Goal: Information Seeking & Learning: Compare options

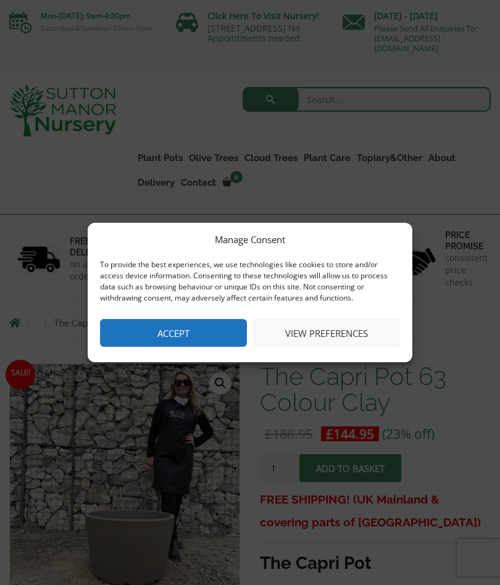
click at [159, 338] on button "Accept" at bounding box center [173, 333] width 147 height 28
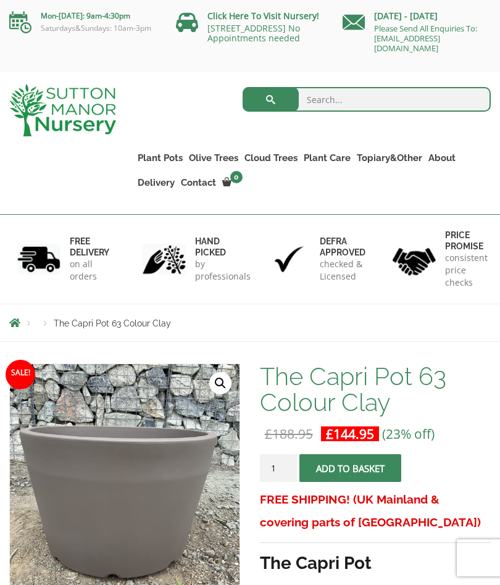
click at [64, 221] on div "FREE DELIVERY on all orders" at bounding box center [62, 259] width 125 height 89
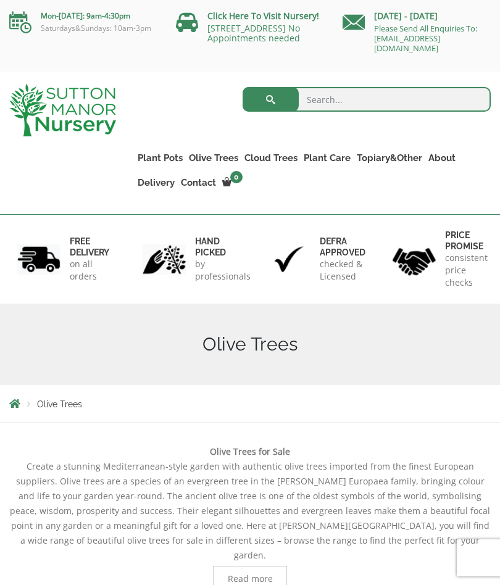
click at [155, 154] on link "Plant Pots" at bounding box center [160, 157] width 51 height 17
click at [0, 0] on link "The Amalfi Pots" at bounding box center [0, 0] width 0 height 0
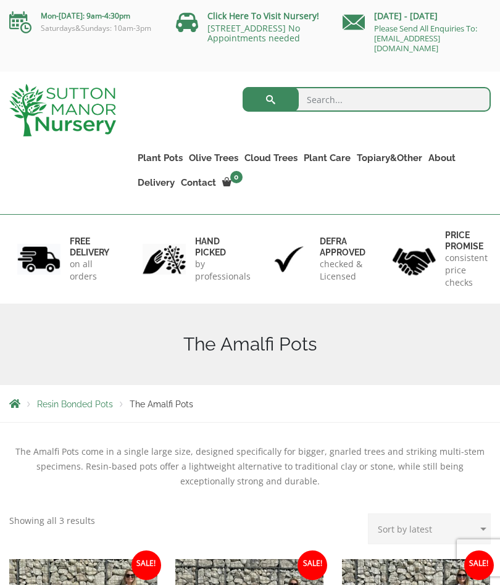
click at [59, 405] on span "Resin Bonded Pots" at bounding box center [75, 404] width 76 height 10
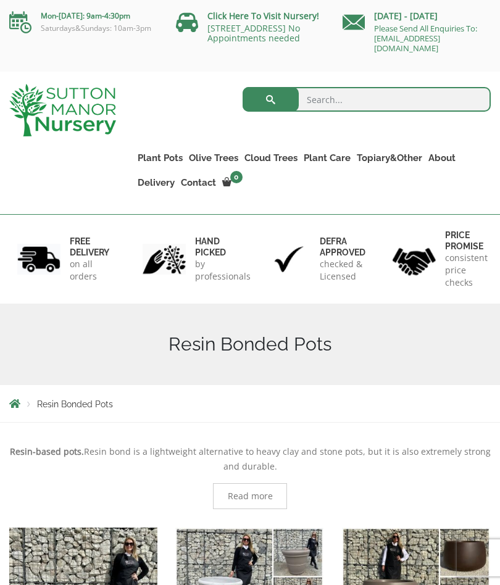
click at [55, 401] on span "Resin Bonded Pots" at bounding box center [75, 404] width 76 height 10
click at [43, 412] on div "Resin Bonded Pots" at bounding box center [250, 403] width 500 height 37
click at [33, 405] on li "Breadcrumbs" at bounding box center [23, 404] width 28 height 10
click at [12, 400] on span "Breadcrumbs" at bounding box center [14, 404] width 11 height 10
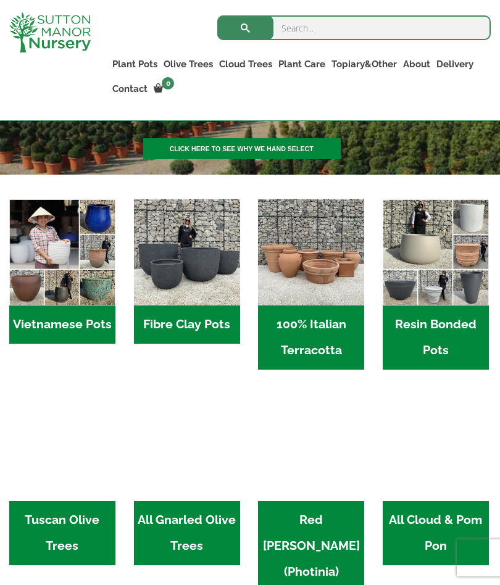
scroll to position [286, 0]
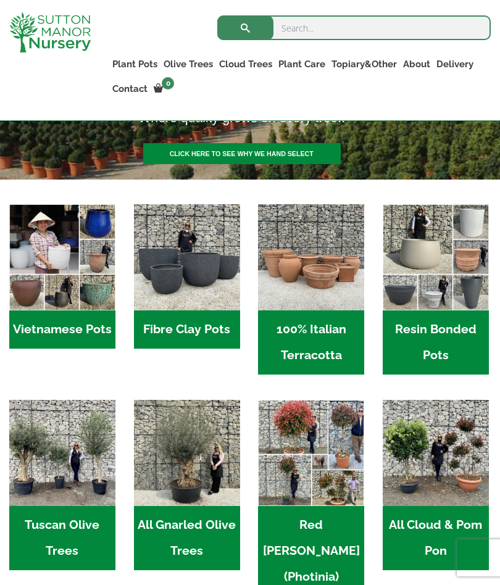
click at [176, 326] on h2 "Fibre Clay Pots (3)" at bounding box center [187, 329] width 106 height 38
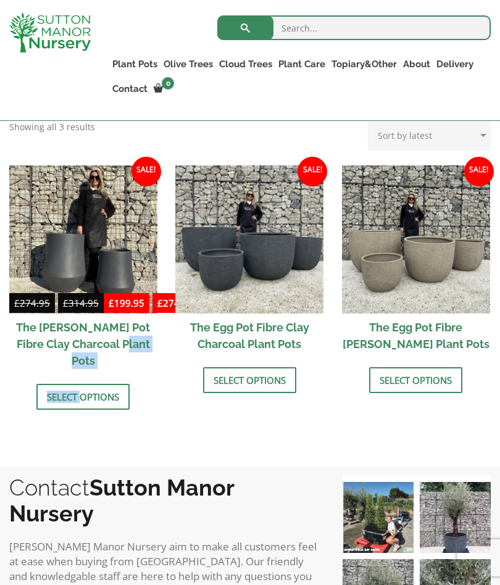
scroll to position [384, 0]
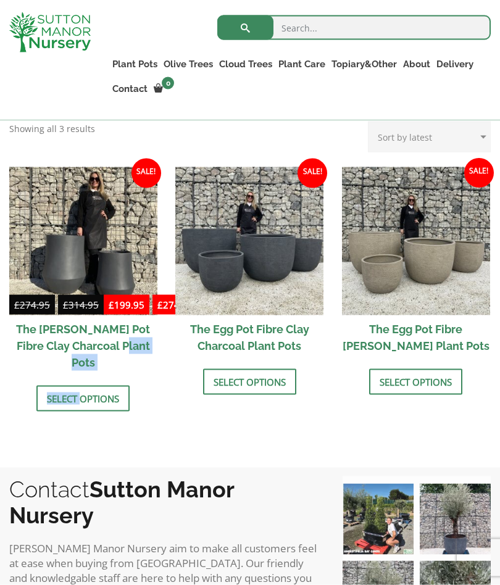
click at [378, 328] on h2 "The Egg Pot Fibre [PERSON_NAME] Plant Pots" at bounding box center [416, 337] width 148 height 44
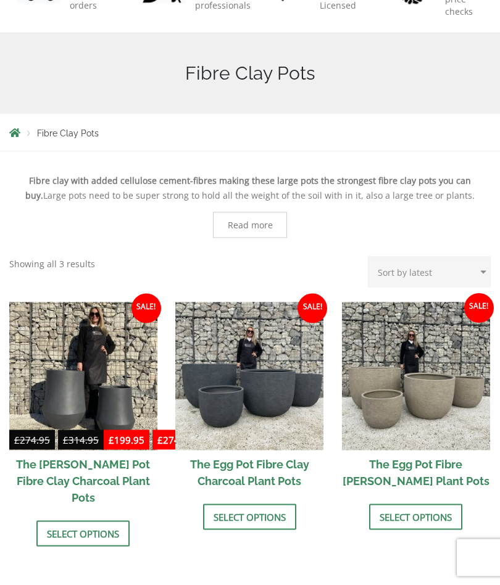
scroll to position [0, 0]
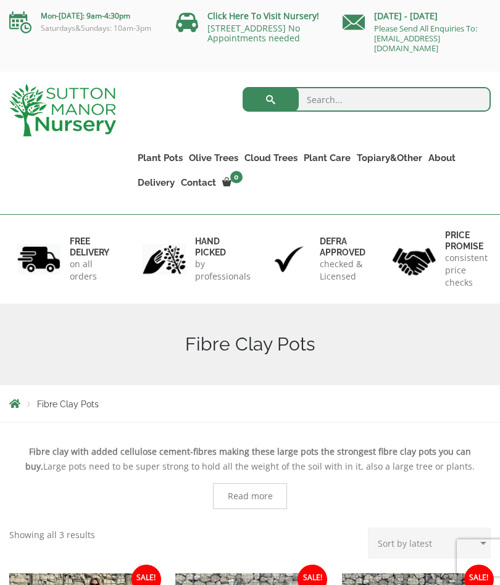
click at [28, 405] on li "Breadcrumbs" at bounding box center [23, 404] width 28 height 10
click at [40, 407] on span "Fibre Clay Pots" at bounding box center [68, 404] width 62 height 10
click at [0, 0] on link "The Milan Pots" at bounding box center [0, 0] width 0 height 0
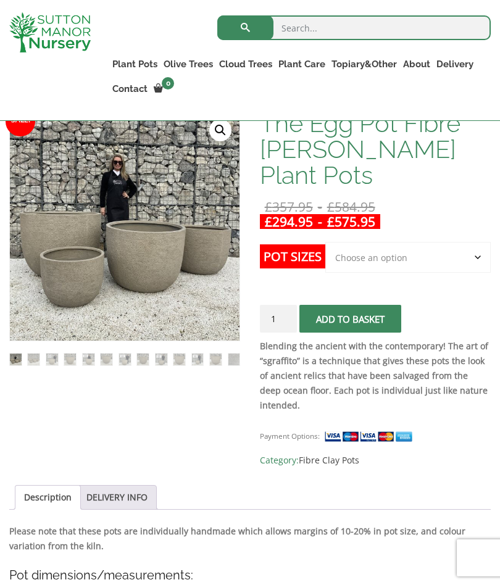
scroll to position [225, 0]
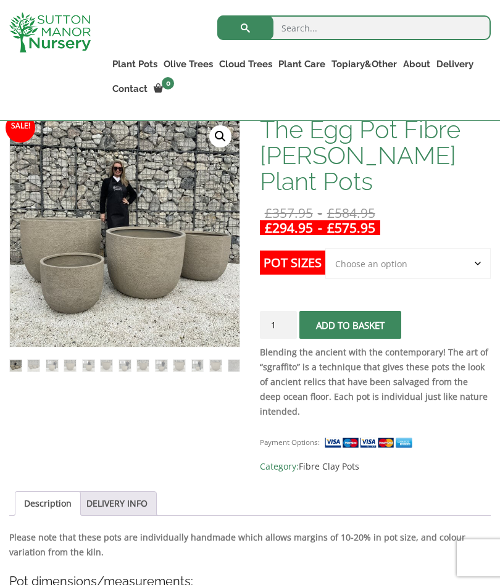
click at [481, 265] on select "Choose an option Click here to buy the 5th To Largest Pot In The Picture Click …" at bounding box center [407, 263] width 165 height 31
select select "Click here to buy the 5th To Largest Pot In The Picture"
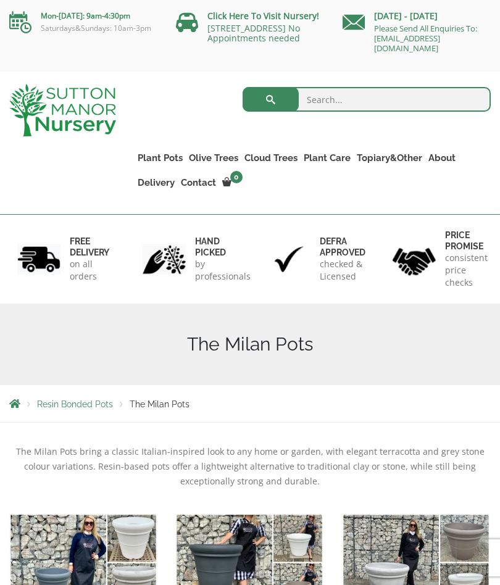
click at [73, 408] on span "Resin Bonded Pots" at bounding box center [75, 404] width 76 height 10
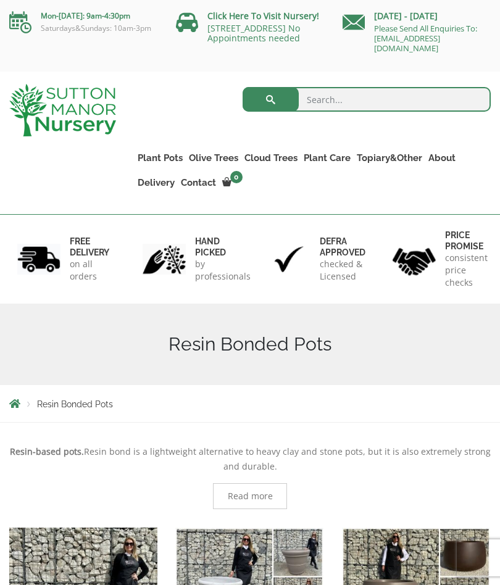
click at [0, 0] on link "The Barolo Pots" at bounding box center [0, 0] width 0 height 0
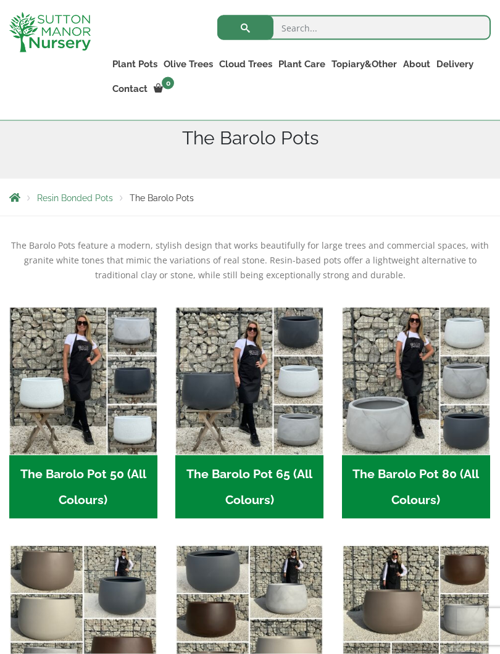
scroll to position [185, 0]
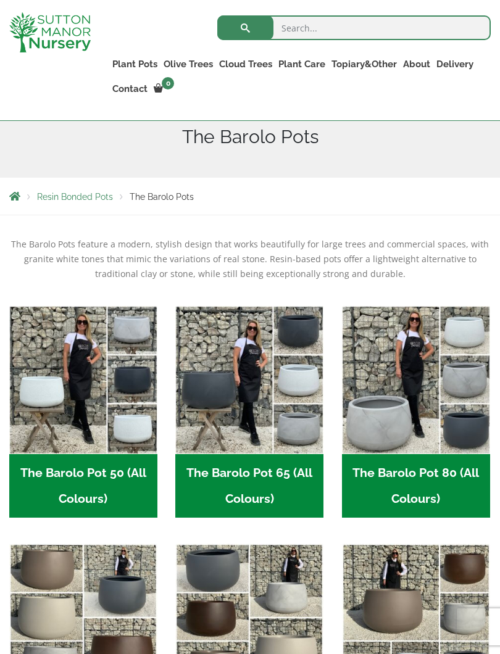
click at [0, 0] on link "The Pisa Pot 80 (All Colours)" at bounding box center [0, 0] width 0 height 0
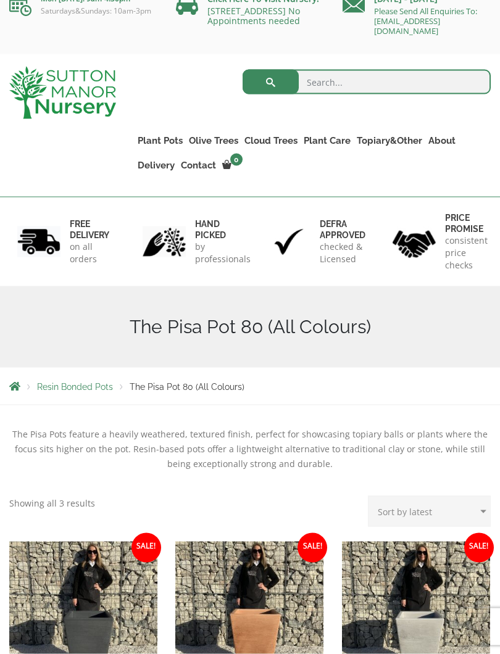
scroll to position [18, 0]
click at [61, 386] on span "Resin Bonded Pots" at bounding box center [75, 386] width 76 height 10
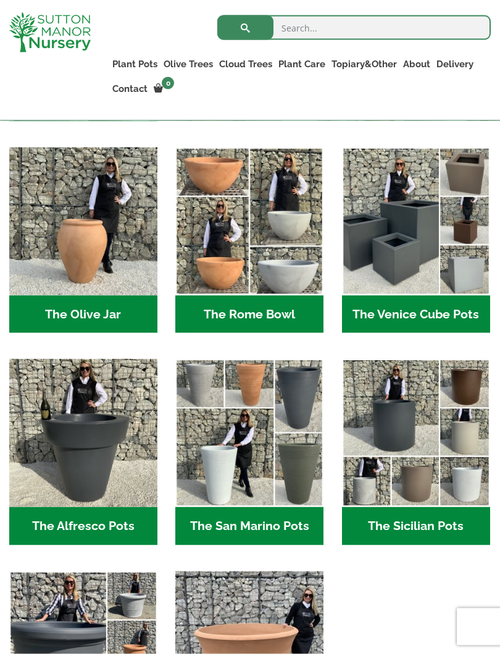
scroll to position [1046, 0]
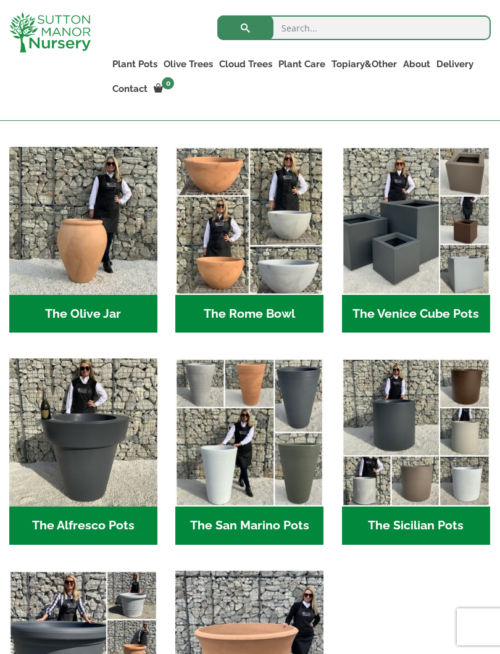
click at [390, 528] on h2 "The Sicilian Pots (18)" at bounding box center [416, 526] width 148 height 38
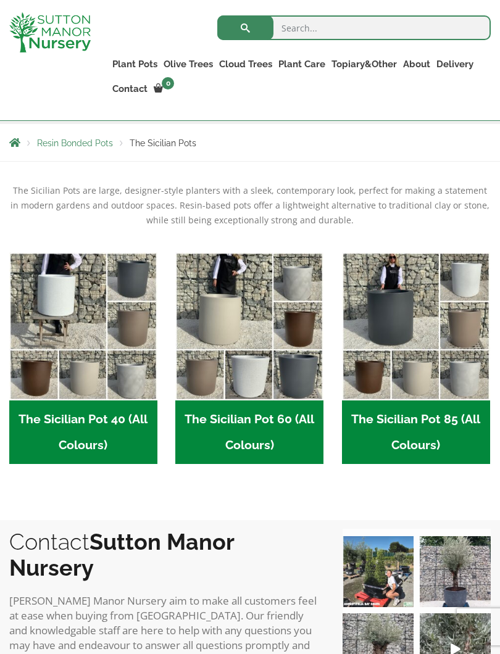
scroll to position [239, 0]
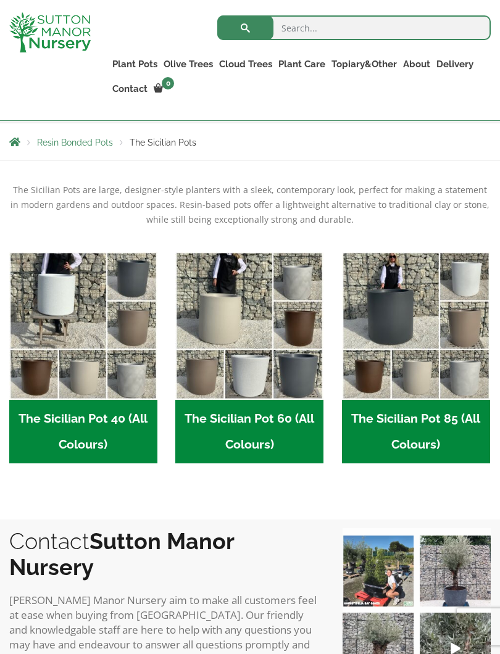
click at [238, 414] on h2 "The Sicilian Pot 60 (All Colours) (6)" at bounding box center [249, 432] width 148 height 64
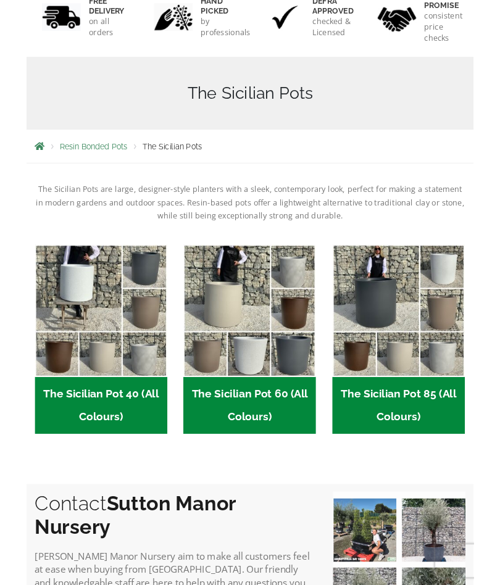
scroll to position [274, 0]
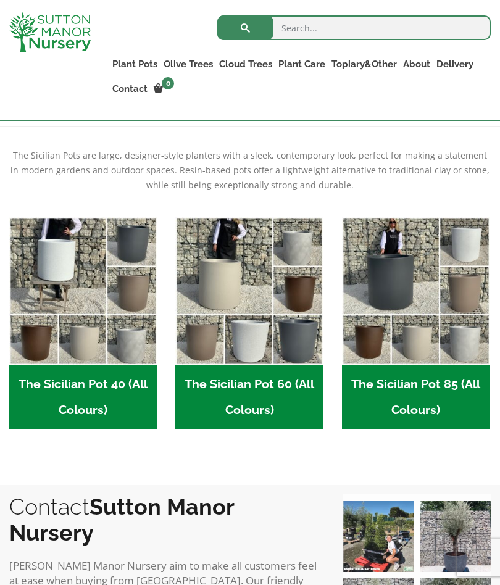
click at [55, 275] on img "Visit product category The Sicilian Pot 40 (All Colours)" at bounding box center [83, 291] width 148 height 148
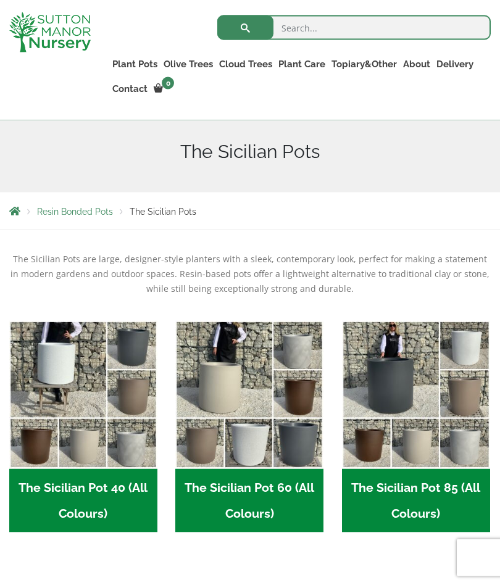
scroll to position [0, 0]
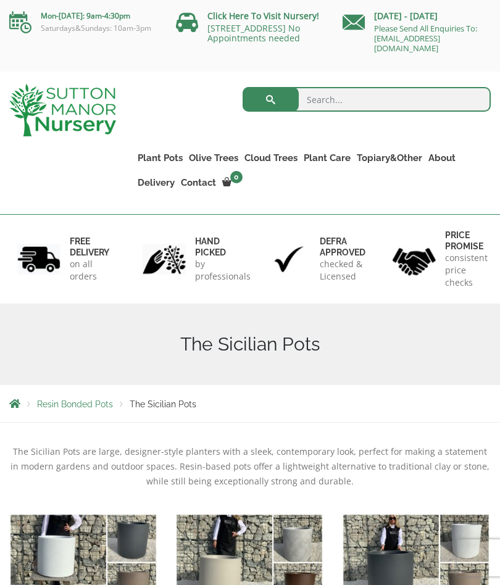
click at [0, 0] on link "The Old Stone Pots" at bounding box center [0, 0] width 0 height 0
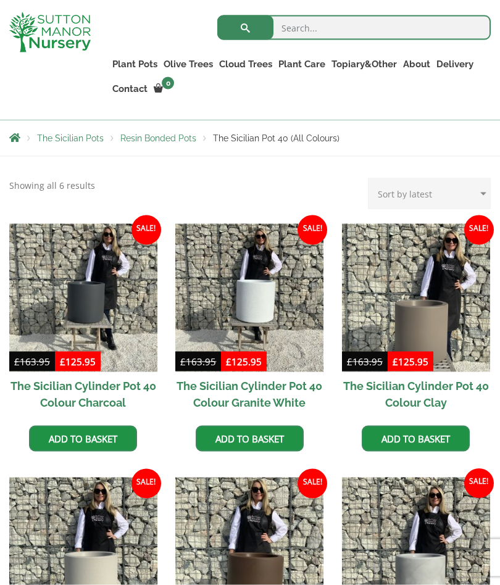
scroll to position [219, 0]
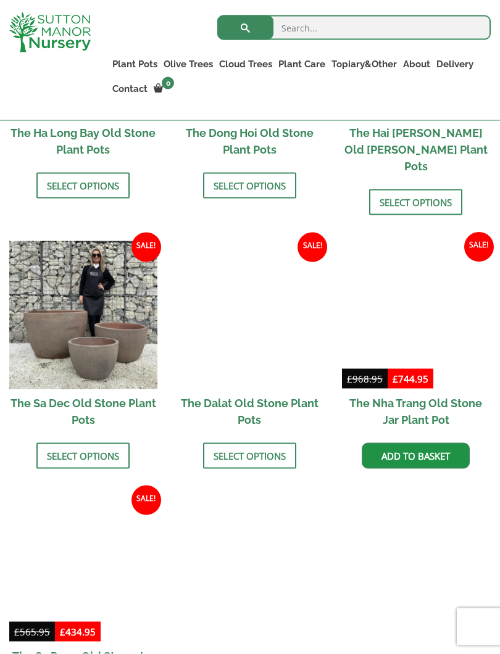
scroll to position [634, 0]
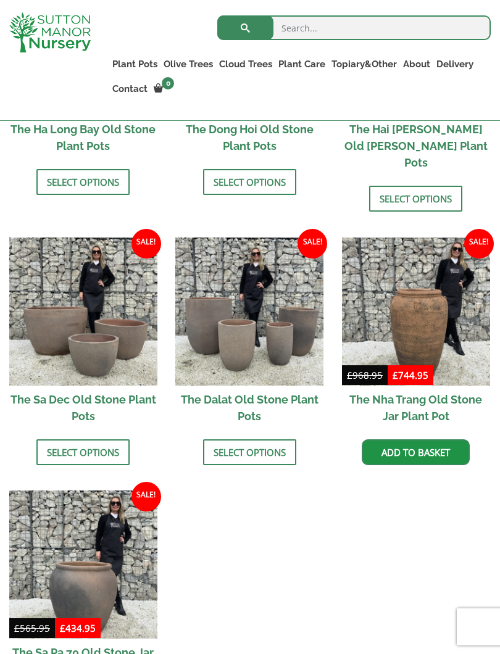
click at [52, 386] on h2 "The Sa Dec Old Stone Plant Pots" at bounding box center [83, 408] width 148 height 44
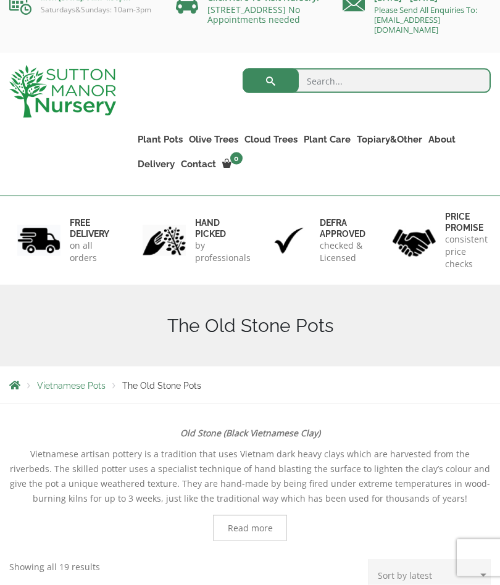
scroll to position [0, 0]
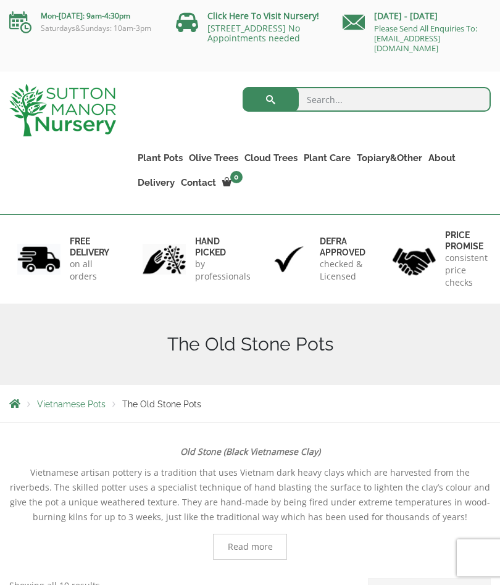
click at [0, 0] on link "Fibre Clay Pots" at bounding box center [0, 0] width 0 height 0
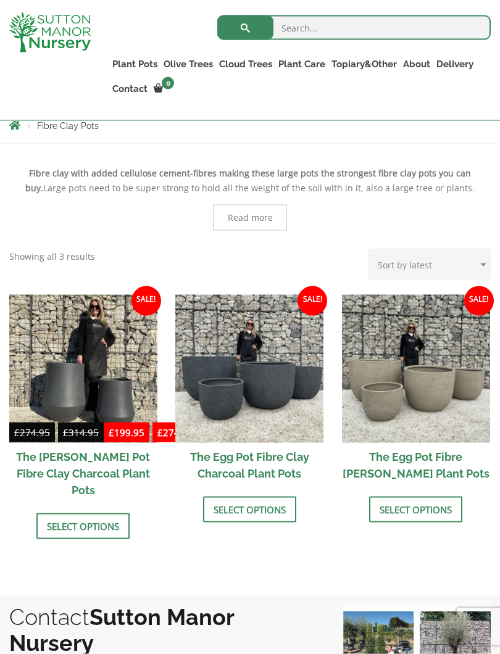
scroll to position [259, 0]
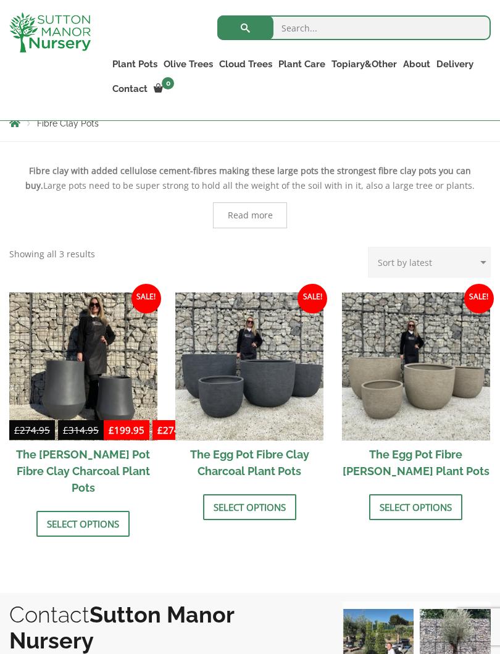
click at [212, 465] on h2 "The Egg Pot Fibre Clay Charcoal Plant Pots" at bounding box center [249, 463] width 148 height 44
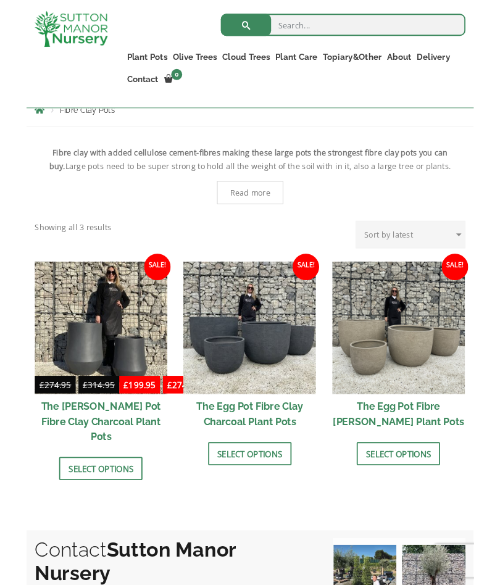
scroll to position [293, 0]
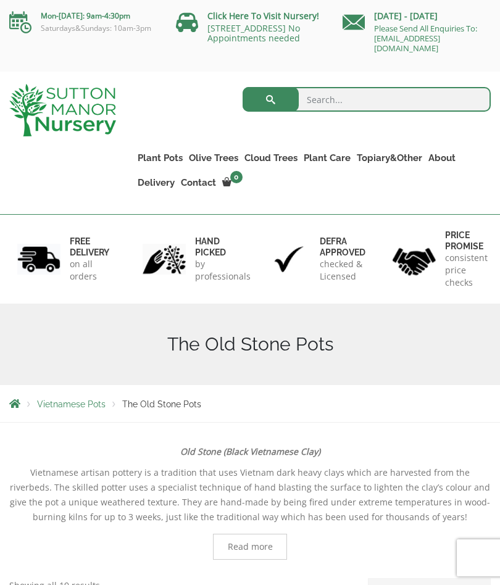
click at [0, 0] on link "Glazed Pots" at bounding box center [0, 0] width 0 height 0
